Goal: Task Accomplishment & Management: Manage account settings

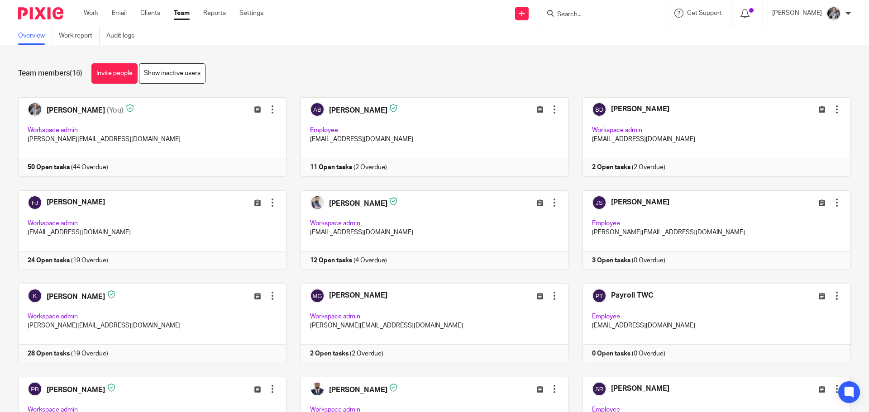
click at [598, 14] on input "Search" at bounding box center [596, 15] width 81 height 8
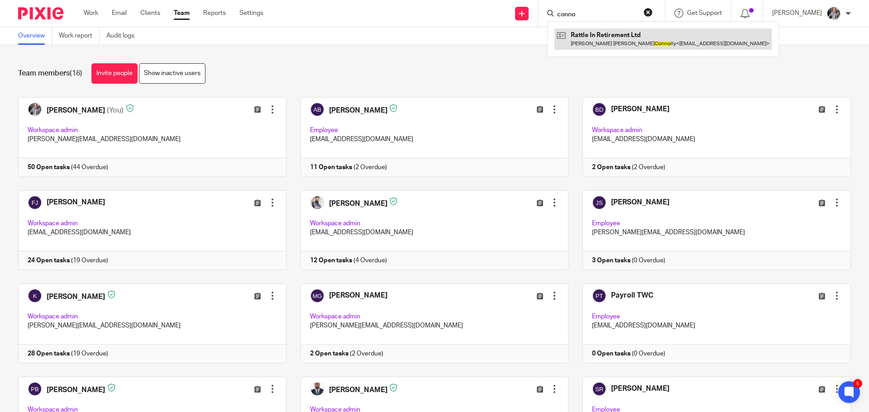
type input "conno"
click at [601, 39] on link at bounding box center [663, 39] width 217 height 21
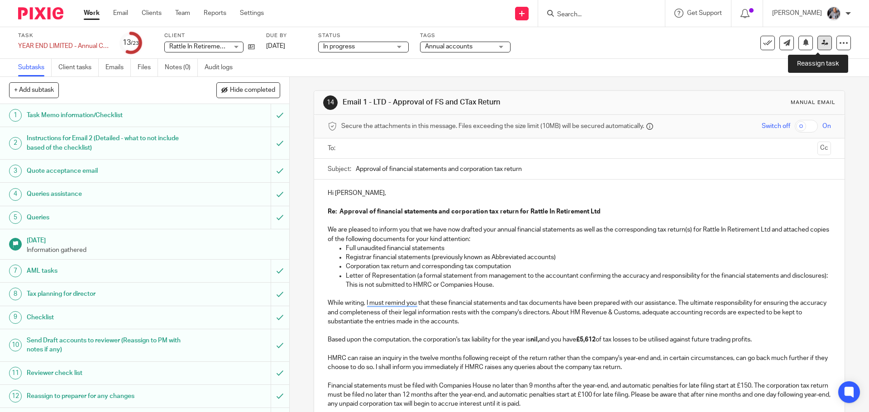
click at [822, 43] on icon at bounding box center [825, 42] width 7 height 7
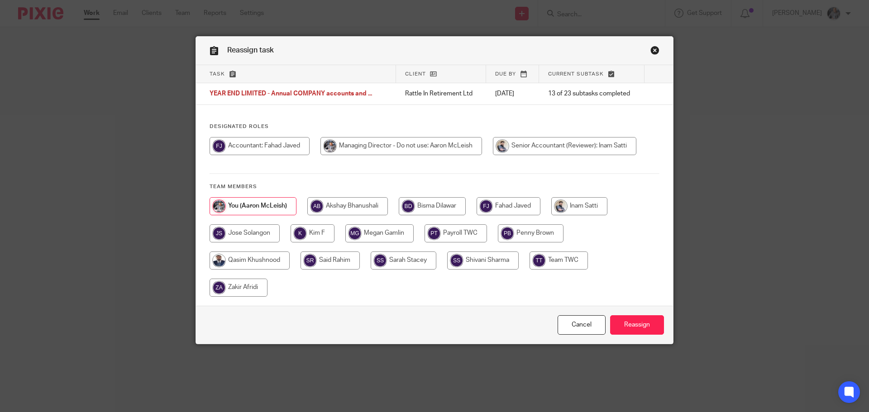
click at [498, 209] on input "radio" at bounding box center [509, 206] width 64 height 18
radio input "true"
click at [646, 325] on input "Reassign" at bounding box center [637, 325] width 54 height 19
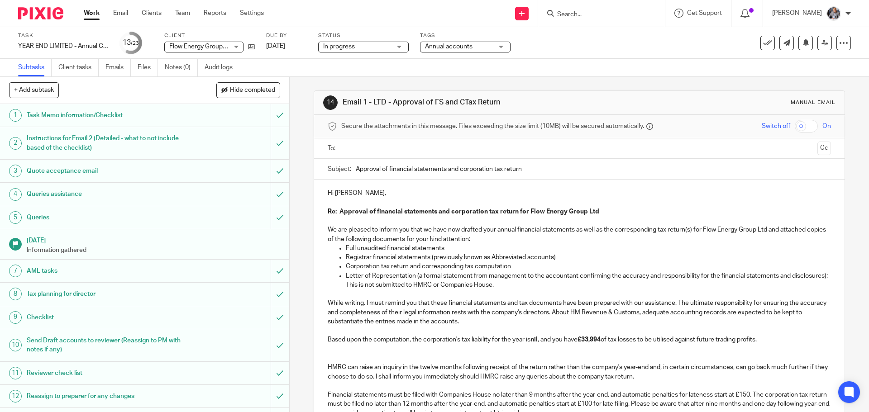
click at [367, 144] on input "text" at bounding box center [578, 148] width 469 height 10
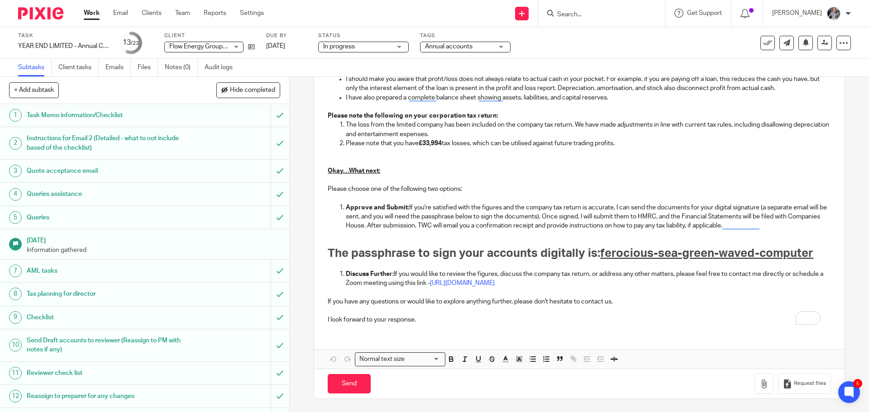
scroll to position [557, 0]
click at [760, 379] on icon "button" at bounding box center [764, 383] width 9 height 9
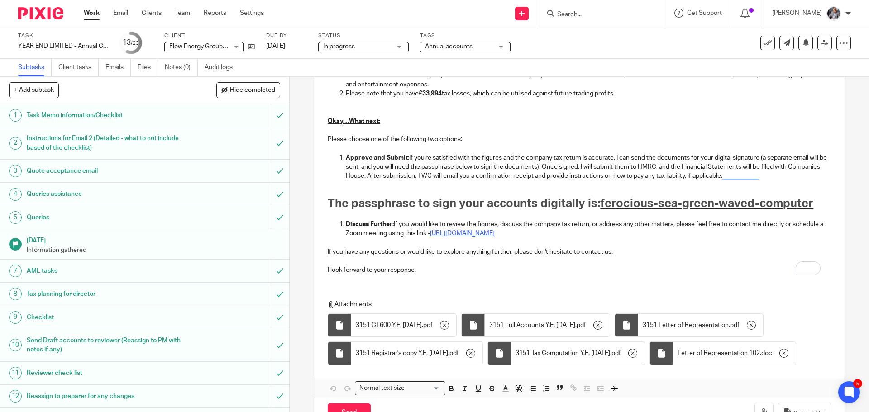
scroll to position [664, 0]
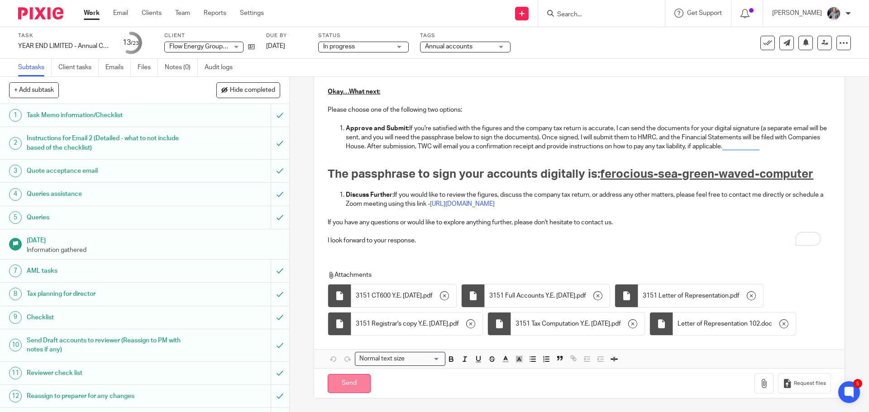
click at [338, 387] on input "Send" at bounding box center [349, 383] width 43 height 19
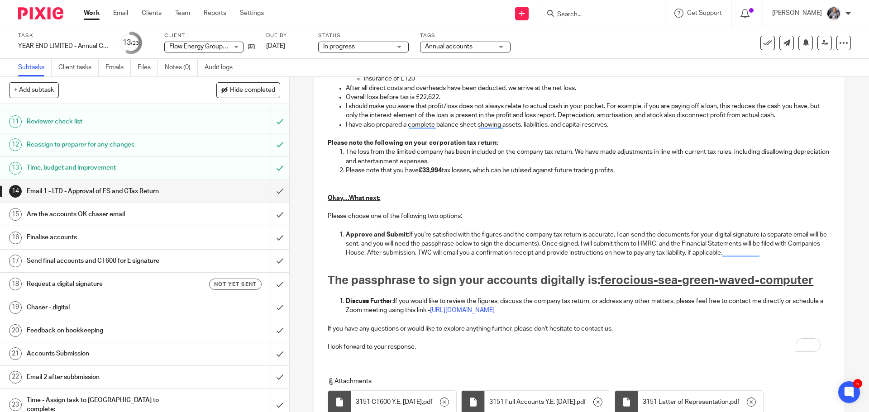
scroll to position [528, 0]
type input "Sent"
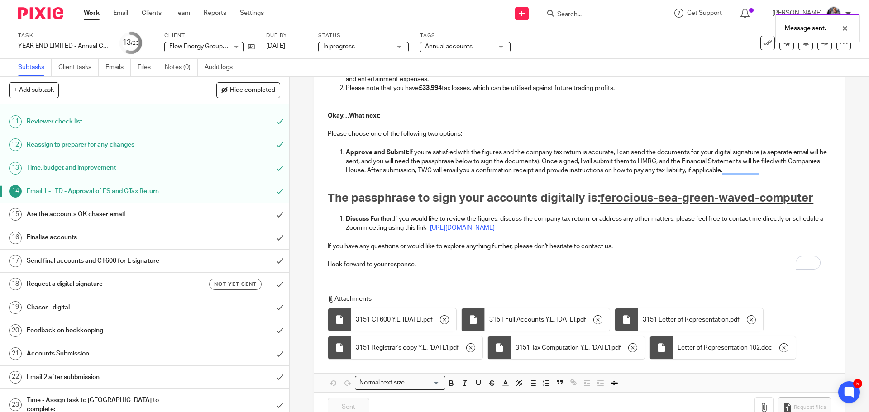
scroll to position [664, 0]
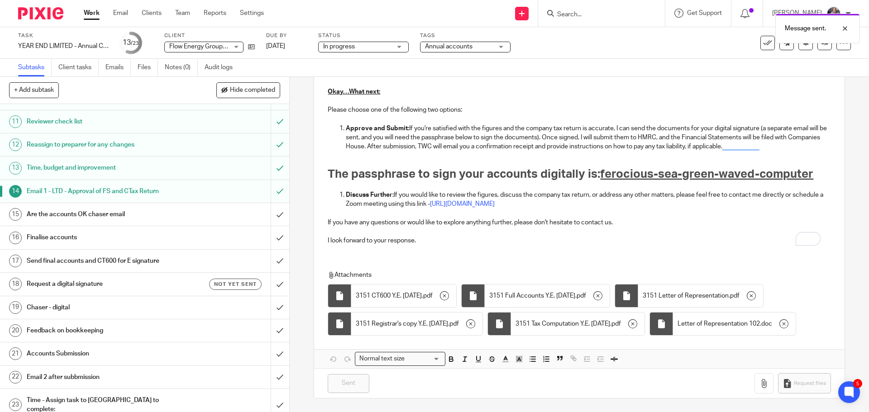
click at [52, 284] on h1 "Request a digital signature" at bounding box center [105, 284] width 157 height 14
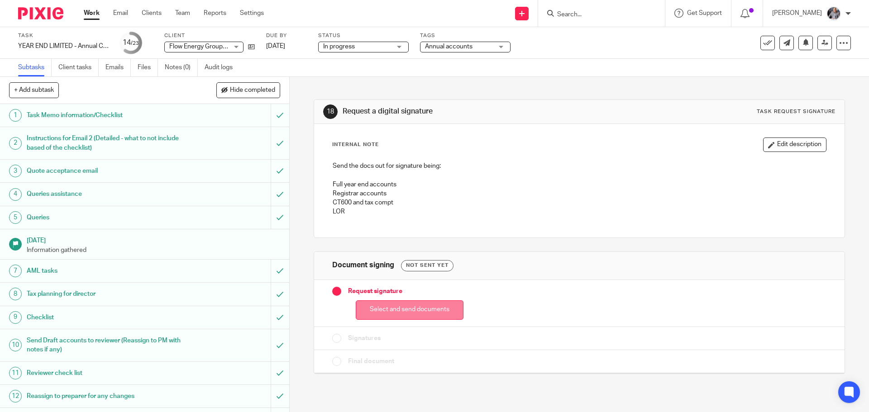
click at [397, 310] on button "Select and send documents" at bounding box center [410, 310] width 108 height 19
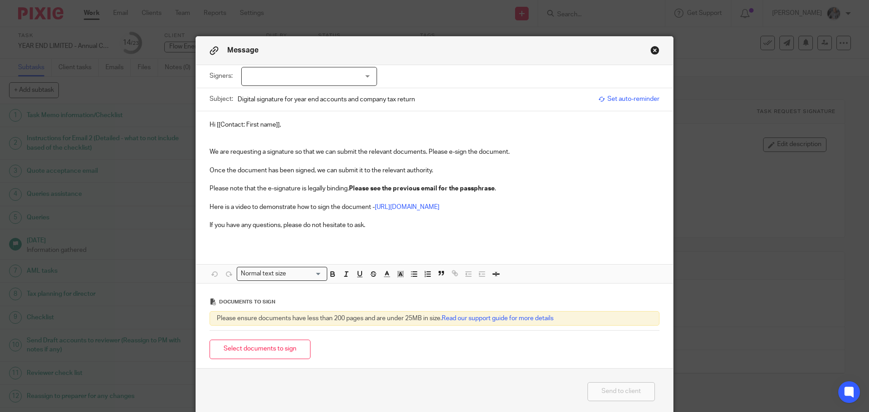
click at [316, 73] on div at bounding box center [309, 76] width 136 height 19
click at [275, 98] on span "Georgie Hine" at bounding box center [279, 95] width 50 height 6
checkbox input "true"
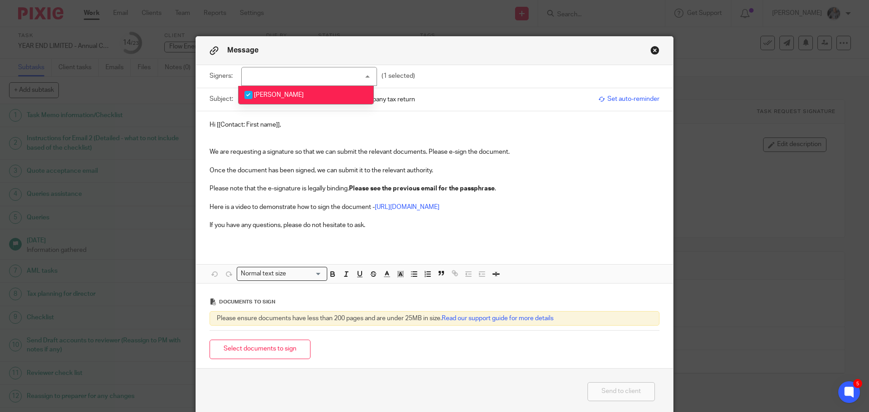
click at [621, 100] on span "Set auto-reminder" at bounding box center [628, 99] width 61 height 9
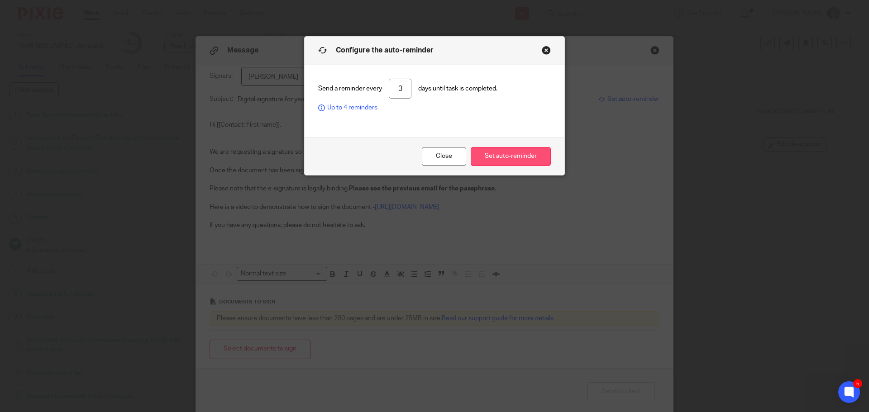
click at [522, 157] on button "Set auto-reminder" at bounding box center [511, 156] width 80 height 19
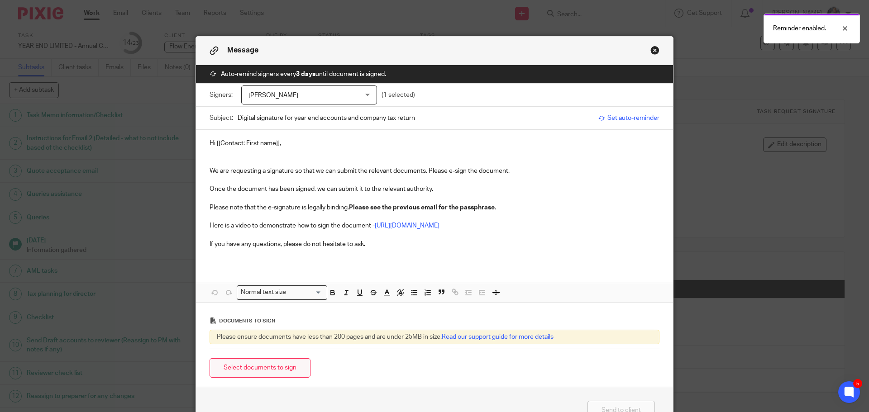
click at [253, 378] on button "Select documents to sign" at bounding box center [260, 368] width 101 height 19
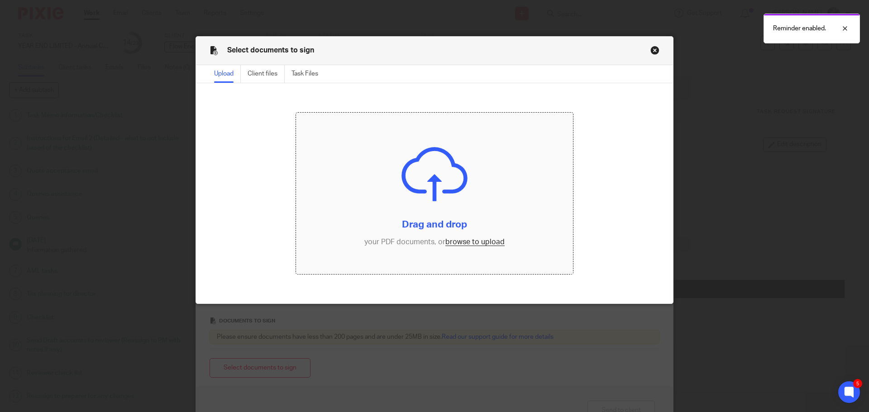
click at [468, 243] on input "file" at bounding box center [434, 194] width 277 height 162
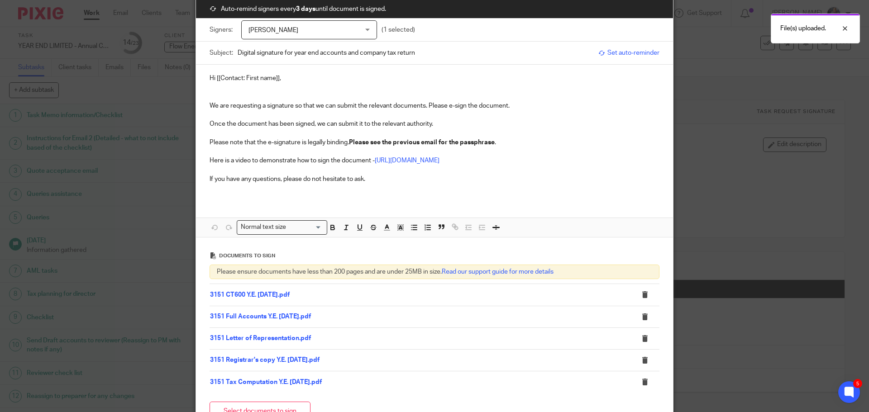
scroll to position [167, 0]
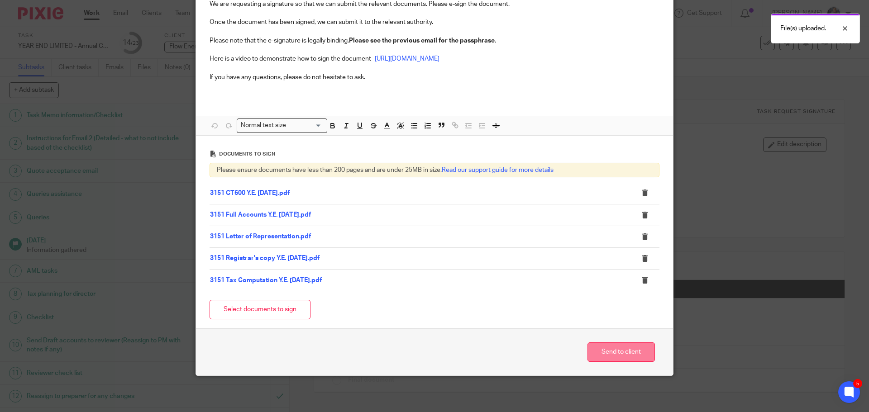
click at [612, 346] on button "Send to client" at bounding box center [621, 352] width 67 height 19
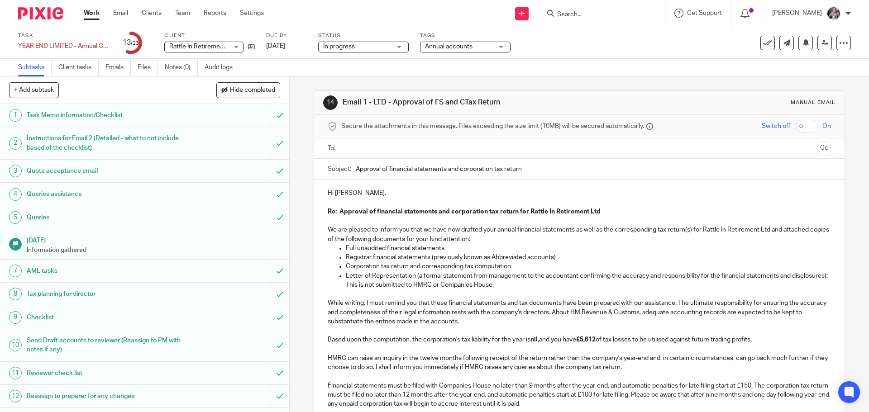
click at [380, 152] on input "text" at bounding box center [578, 148] width 469 height 10
click at [399, 191] on p "Hi Anne," at bounding box center [579, 195] width 503 height 9
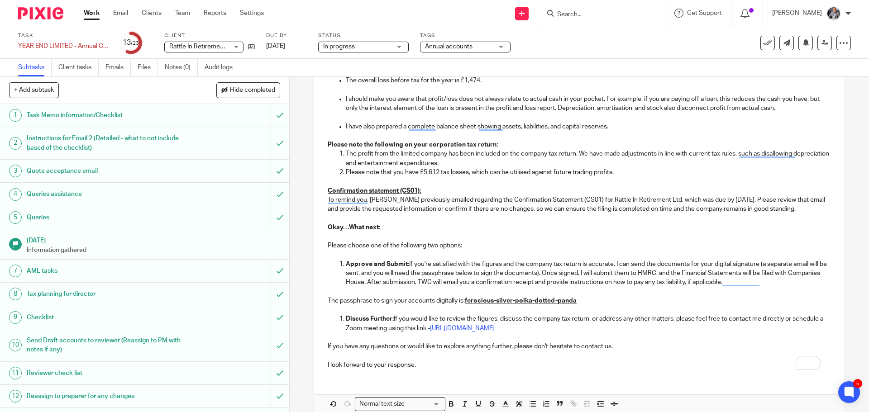
scroll to position [710, 0]
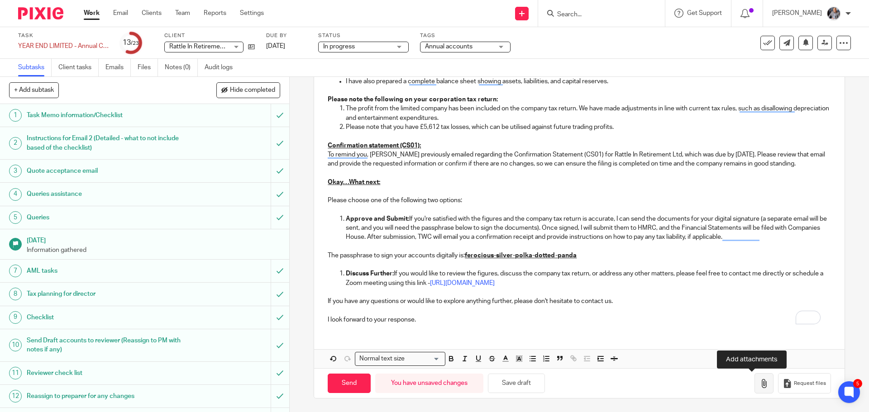
click at [755, 378] on button "button" at bounding box center [764, 383] width 19 height 20
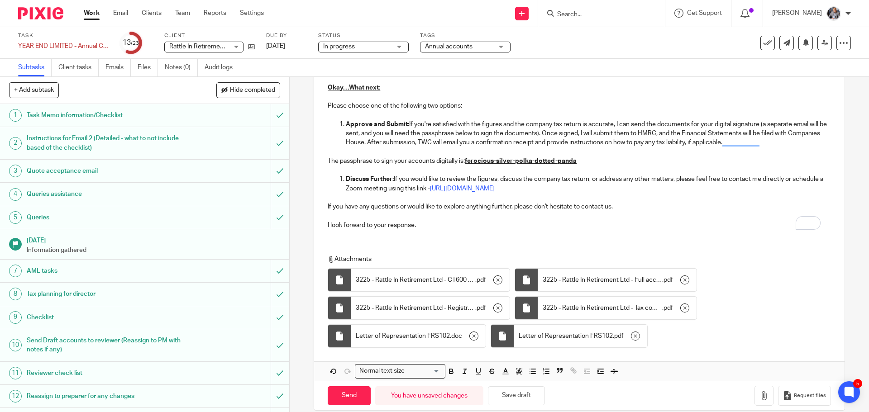
scroll to position [818, 0]
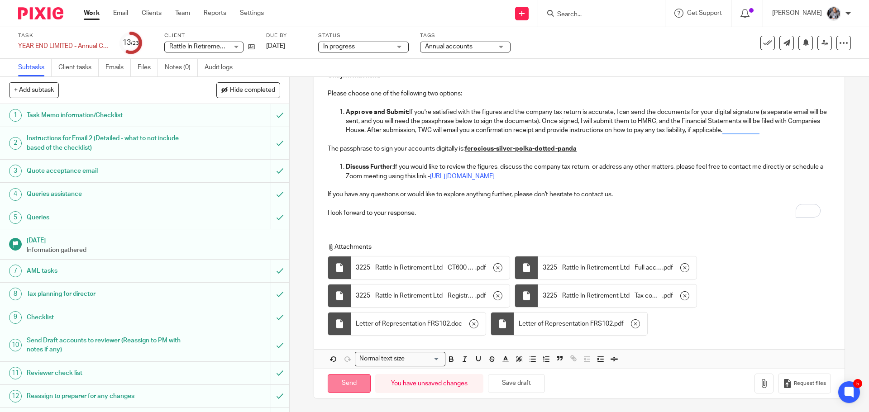
click at [344, 386] on input "Send" at bounding box center [349, 383] width 43 height 19
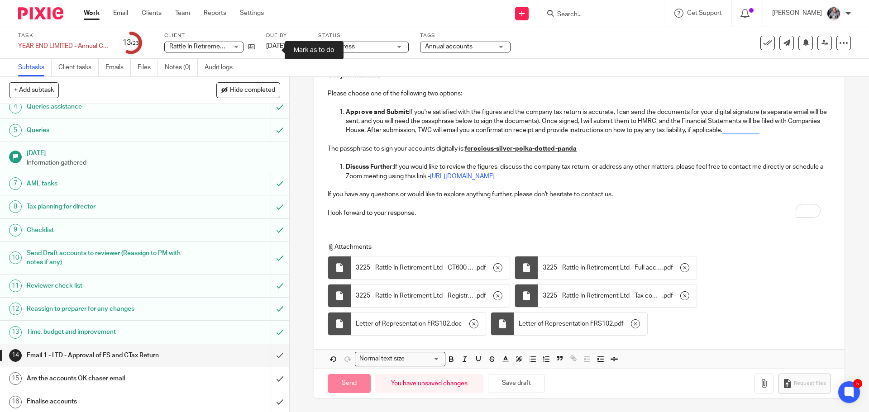
scroll to position [252, 0]
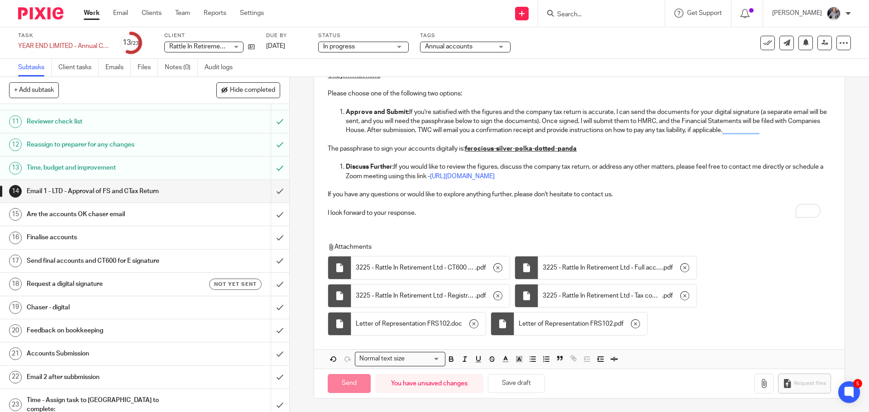
type input "Sent"
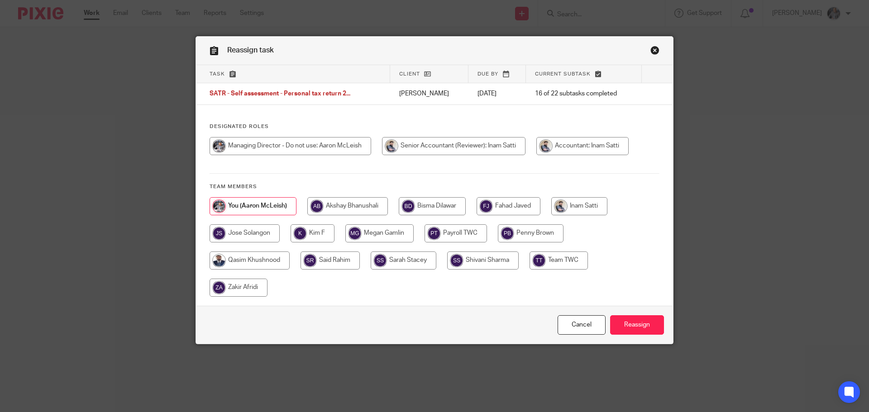
click at [236, 284] on input "radio" at bounding box center [239, 288] width 58 height 18
radio input "true"
click at [633, 324] on input "Reassign" at bounding box center [637, 325] width 54 height 19
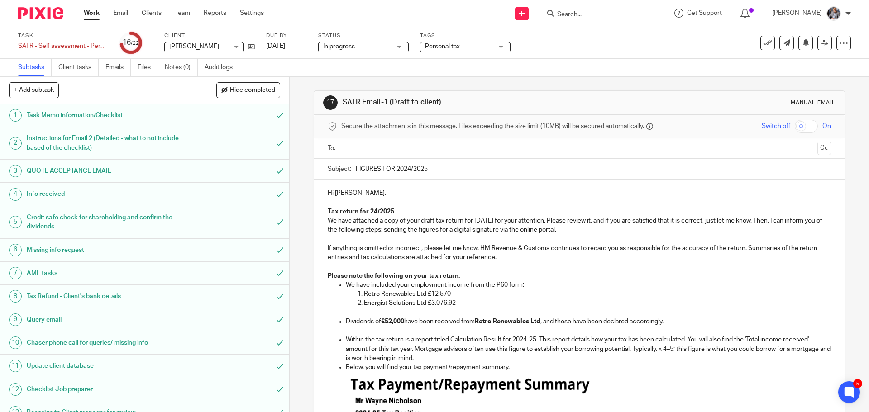
click at [407, 150] on input "text" at bounding box center [578, 148] width 469 height 10
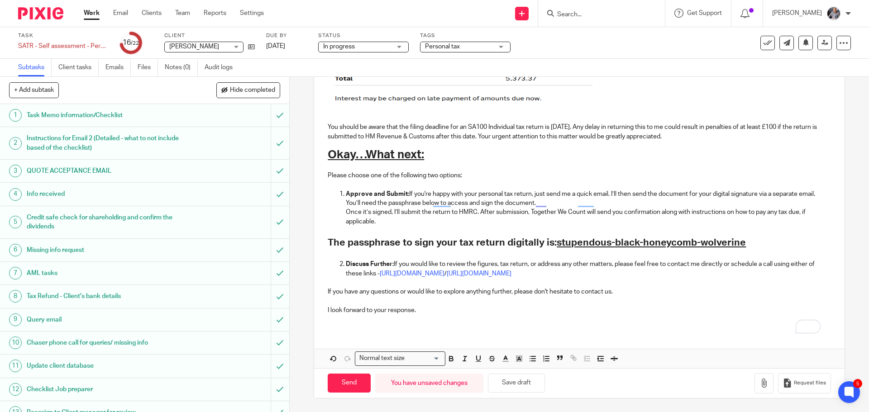
scroll to position [862, 0]
click at [760, 385] on icon "button" at bounding box center [764, 383] width 9 height 9
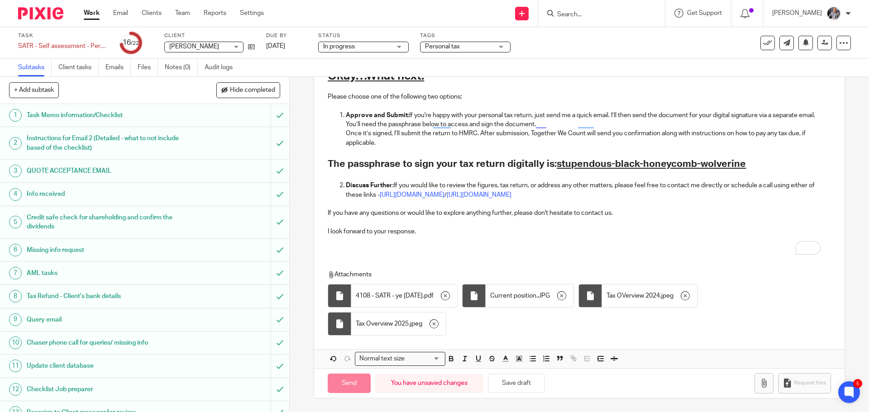
scroll to position [941, 0]
click at [359, 385] on input "Send" at bounding box center [349, 383] width 43 height 19
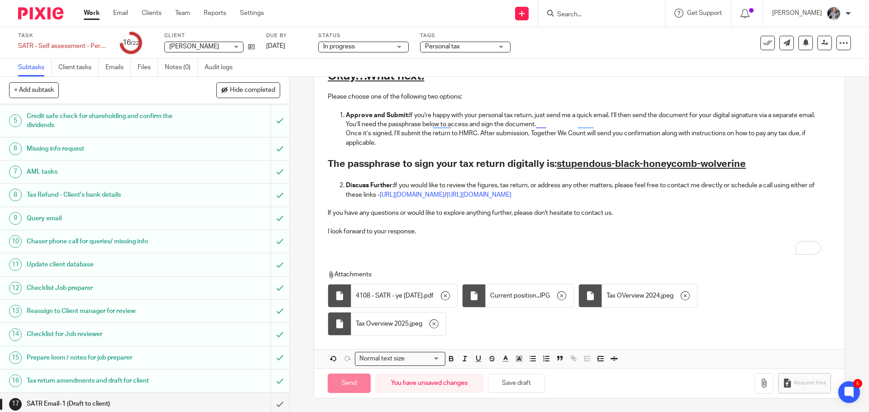
scroll to position [240, 0]
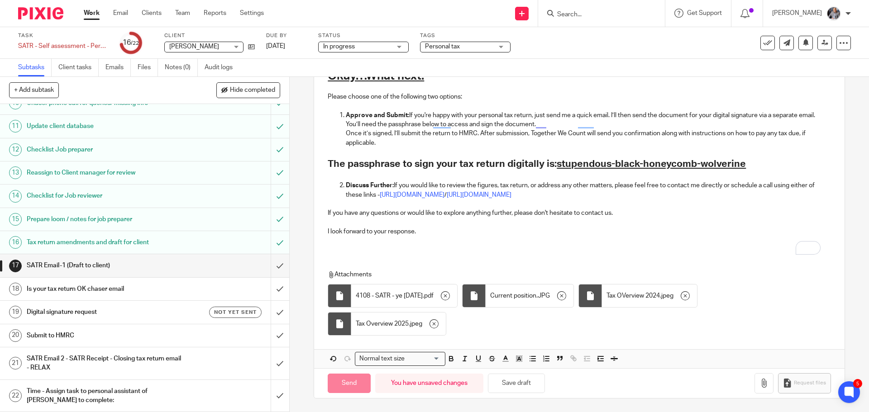
click at [50, 311] on h1 "Digital signature request" at bounding box center [105, 313] width 157 height 14
type input "Sent"
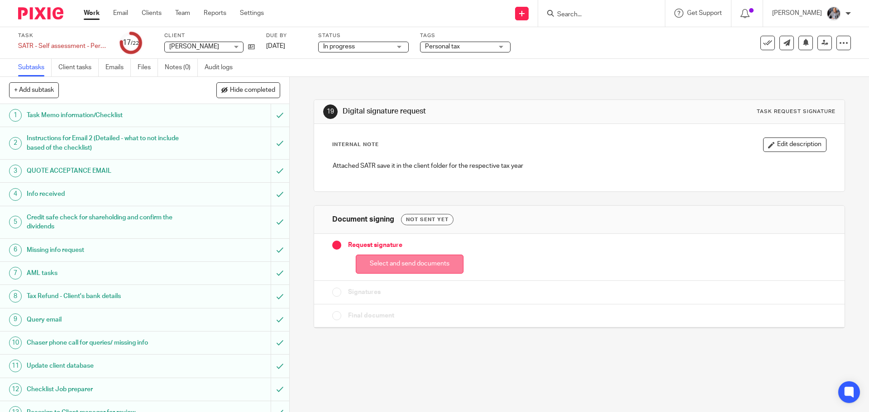
click at [404, 266] on button "Select and send documents" at bounding box center [410, 264] width 108 height 19
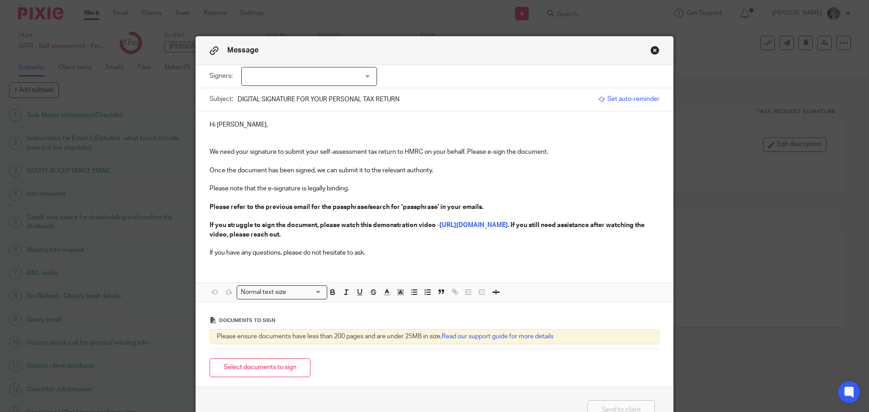
click at [289, 72] on div at bounding box center [309, 76] width 136 height 19
click at [278, 96] on span "[PERSON_NAME]" at bounding box center [279, 95] width 50 height 6
checkbox input "true"
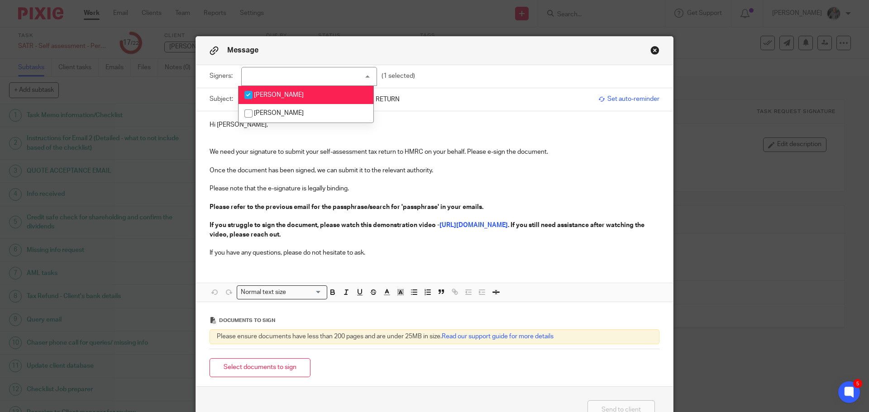
click at [642, 100] on span "Set auto-reminder" at bounding box center [628, 99] width 61 height 9
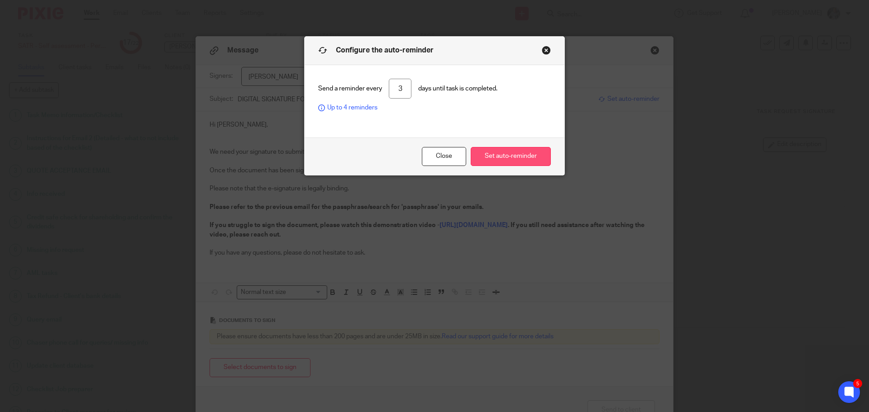
click at [508, 160] on button "Set auto-reminder" at bounding box center [511, 156] width 80 height 19
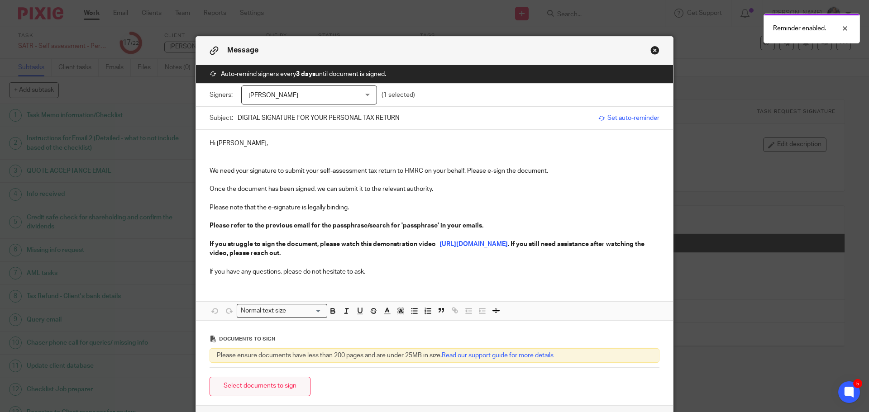
click at [281, 386] on button "Select documents to sign" at bounding box center [260, 386] width 101 height 19
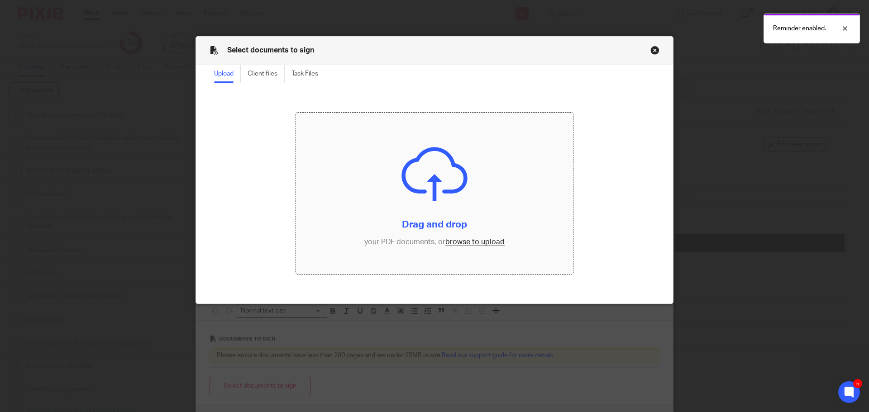
click at [467, 241] on input "file" at bounding box center [434, 194] width 277 height 162
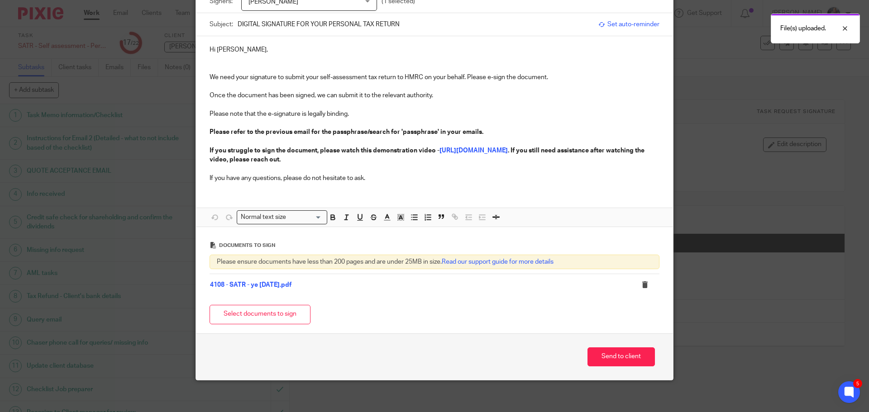
scroll to position [98, 0]
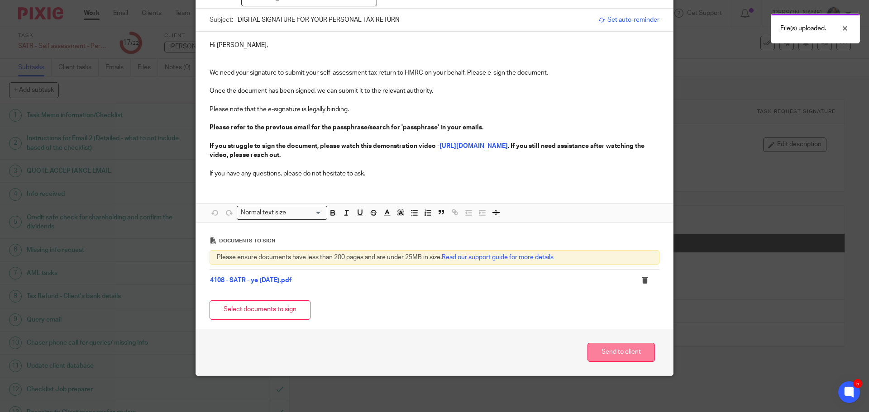
click at [615, 350] on button "Send to client" at bounding box center [621, 352] width 67 height 19
